Goal: Find specific page/section: Find specific page/section

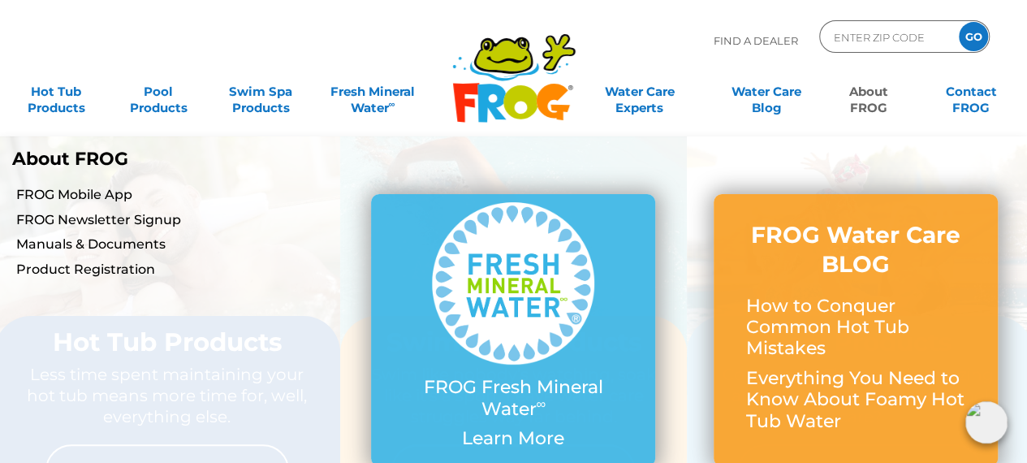
click at [873, 98] on link "About FROG" at bounding box center [869, 92] width 80 height 32
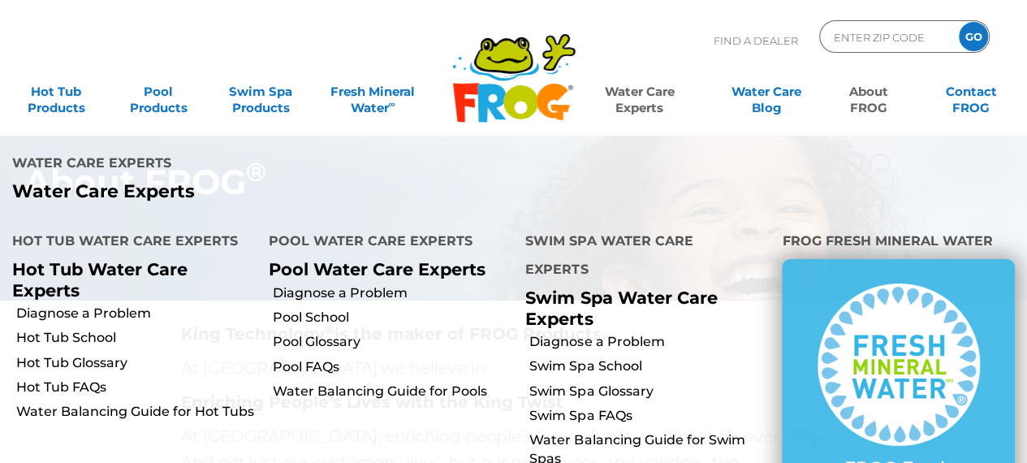
click at [642, 89] on link "Water Care Experts" at bounding box center [639, 92] width 129 height 32
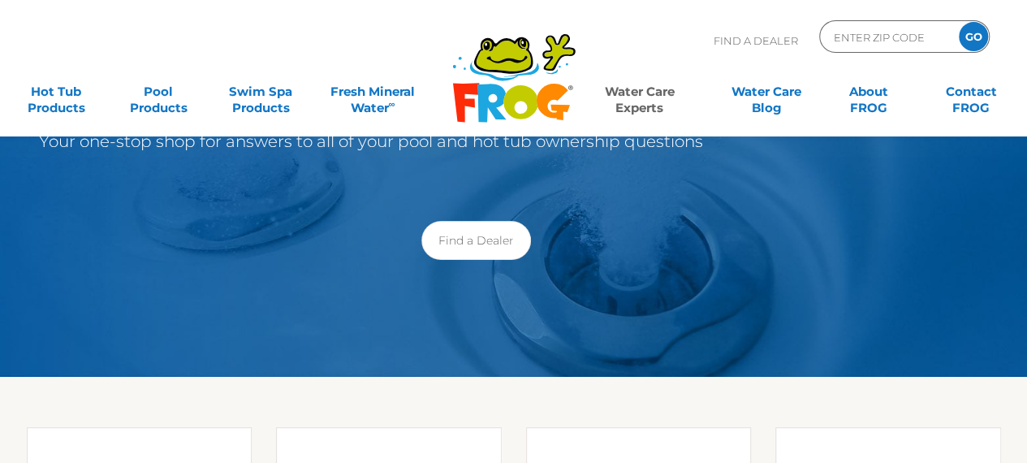
scroll to position [67, 0]
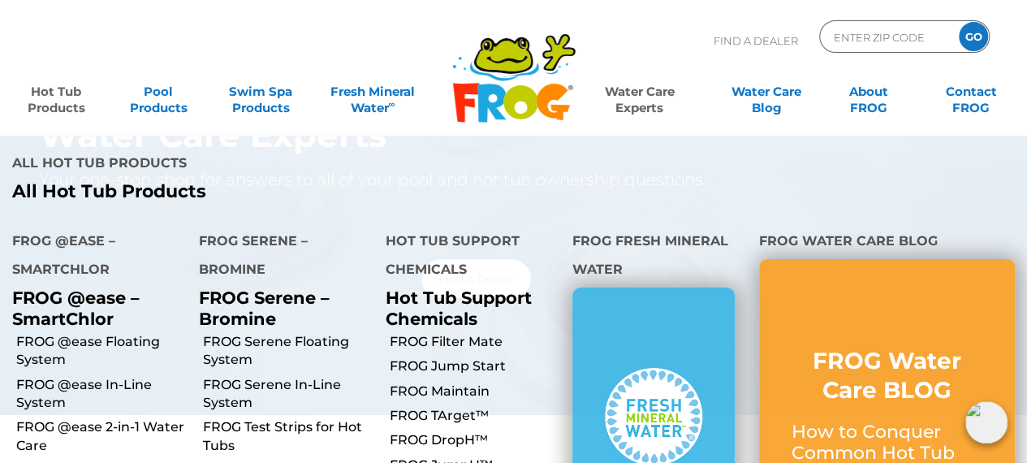
click at [47, 105] on link "Hot Tub Products" at bounding box center [56, 92] width 80 height 32
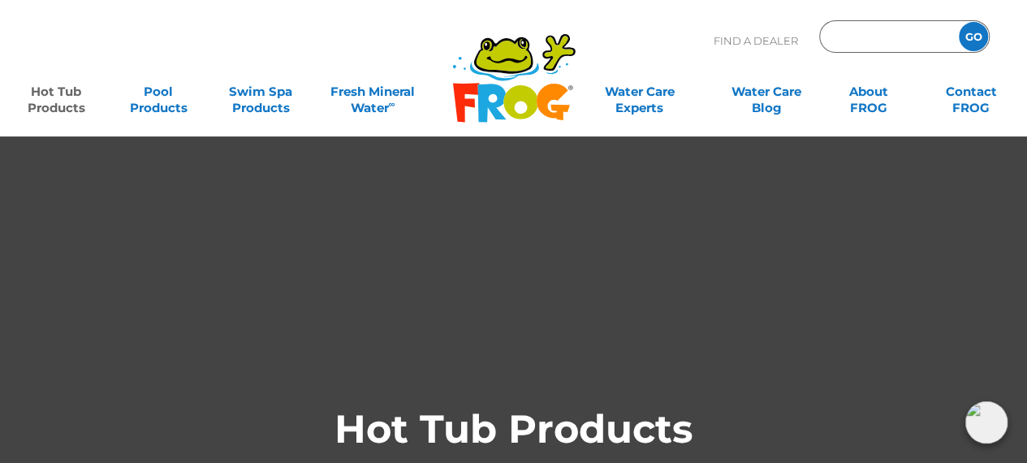
click at [857, 39] on input "Zip Code Form" at bounding box center [887, 37] width 110 height 24
paste input "BAM"
click at [962, 28] on input "GO" at bounding box center [973, 36] width 29 height 29
click at [976, 32] on input "GO" at bounding box center [973, 36] width 29 height 29
click at [975, 31] on input "GO" at bounding box center [973, 36] width 29 height 29
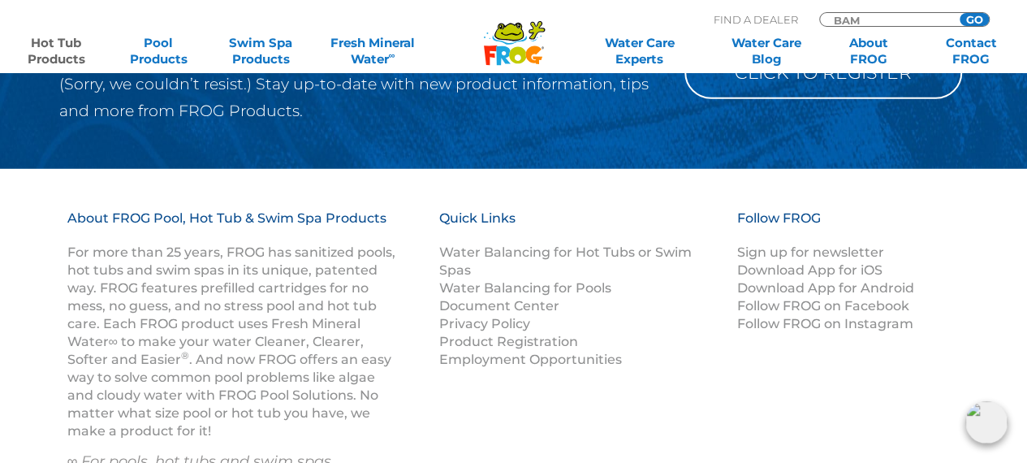
scroll to position [5417, 0]
click at [875, 21] on input "BAM" at bounding box center [887, 20] width 110 height 14
type input "B"
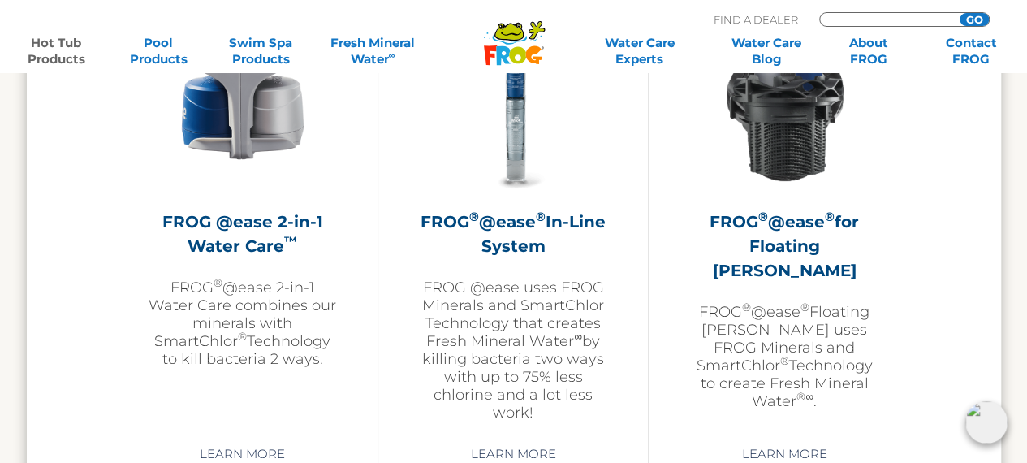
scroll to position [2287, 0]
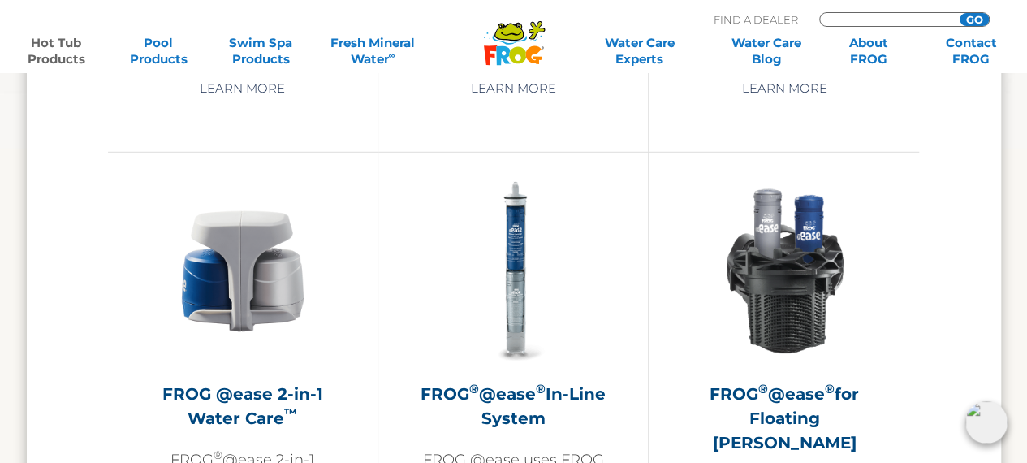
type input "ENTER ZIP CODE"
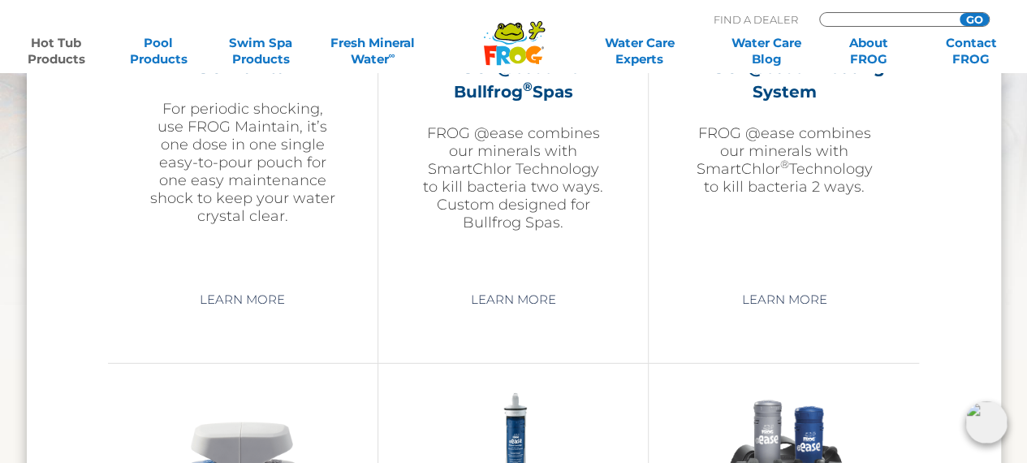
scroll to position [2040, 0]
